Goal: Task Accomplishment & Management: Use online tool/utility

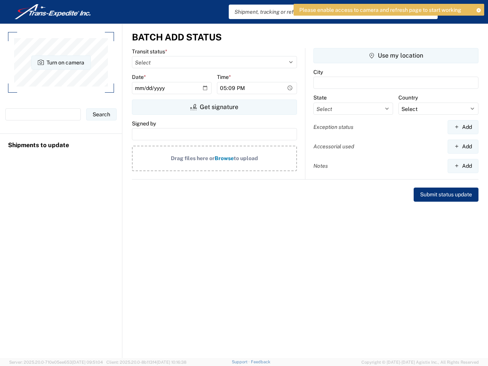
click at [478, 10] on icon at bounding box center [478, 10] width 5 height 4
click at [61, 62] on button "Turn on camera" at bounding box center [60, 62] width 59 height 14
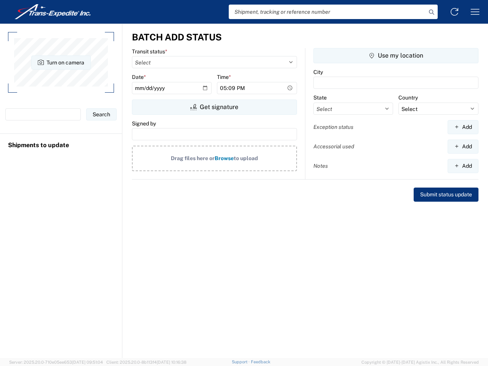
click at [61, 62] on button "Turn on camera" at bounding box center [60, 62] width 59 height 14
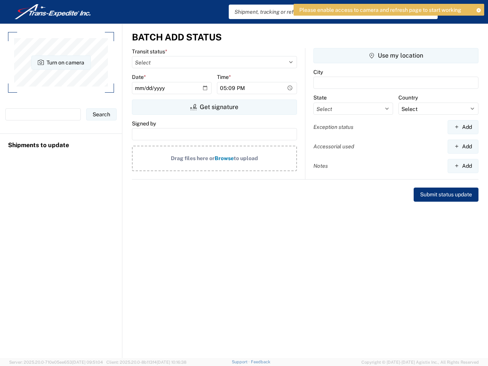
click at [214, 107] on button "Get signature" at bounding box center [214, 106] width 165 height 15
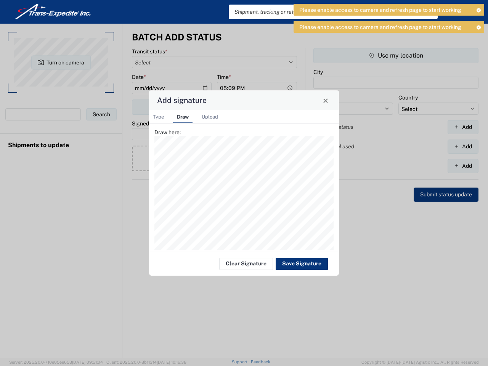
click at [396, 56] on div "Add signature Type Draw Upload Type here: Draw here: Drag file here or Browse t…" at bounding box center [244, 183] width 488 height 366
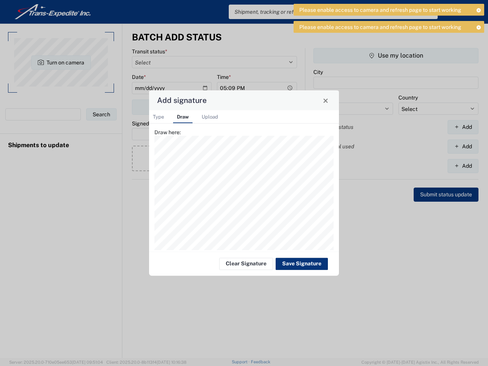
click at [463, 127] on div "Add signature Type Draw Upload Type here: Draw here: Drag file here or Browse t…" at bounding box center [244, 183] width 488 height 366
click at [463, 146] on div "Add signature Type Draw Upload Type here: Draw here: Drag file here or Browse t…" at bounding box center [244, 183] width 488 height 366
click at [463, 166] on div "Add signature Type Draw Upload Type here: Draw here: Drag file here or Browse t…" at bounding box center [244, 183] width 488 height 366
click at [260, 362] on div "Add signature Type Draw Upload Type here: Draw here: Drag file here or Browse t…" at bounding box center [244, 183] width 488 height 366
